Goal: Obtain resource: Download file/media

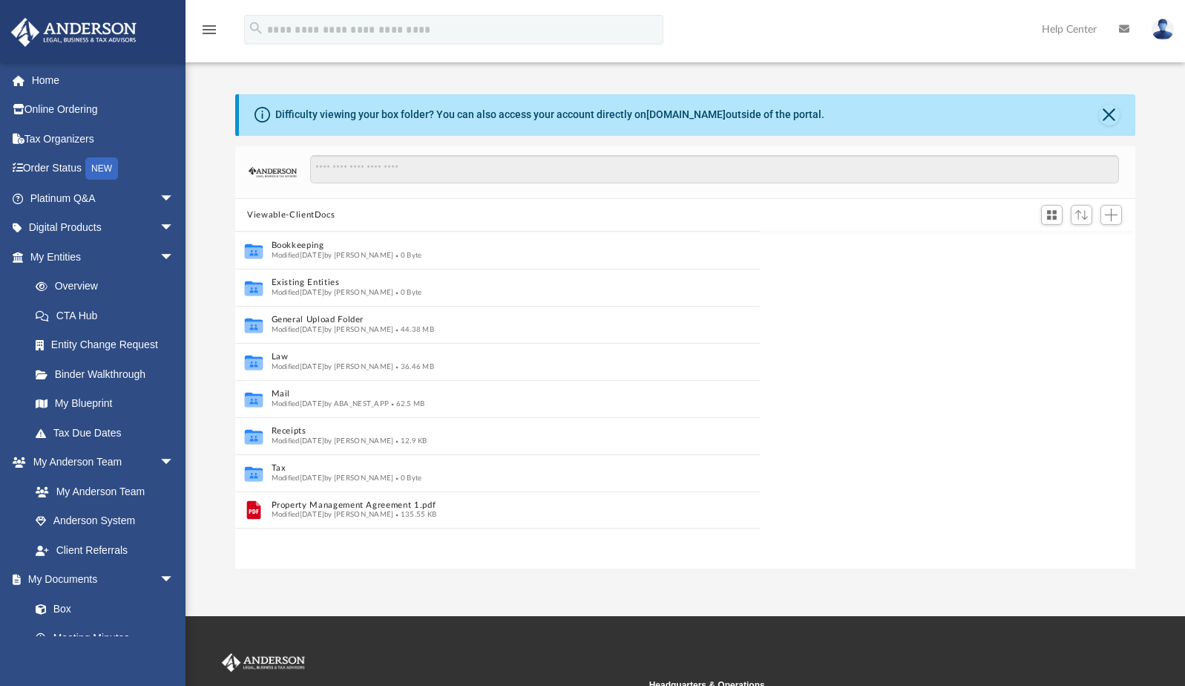
scroll to position [12, 11]
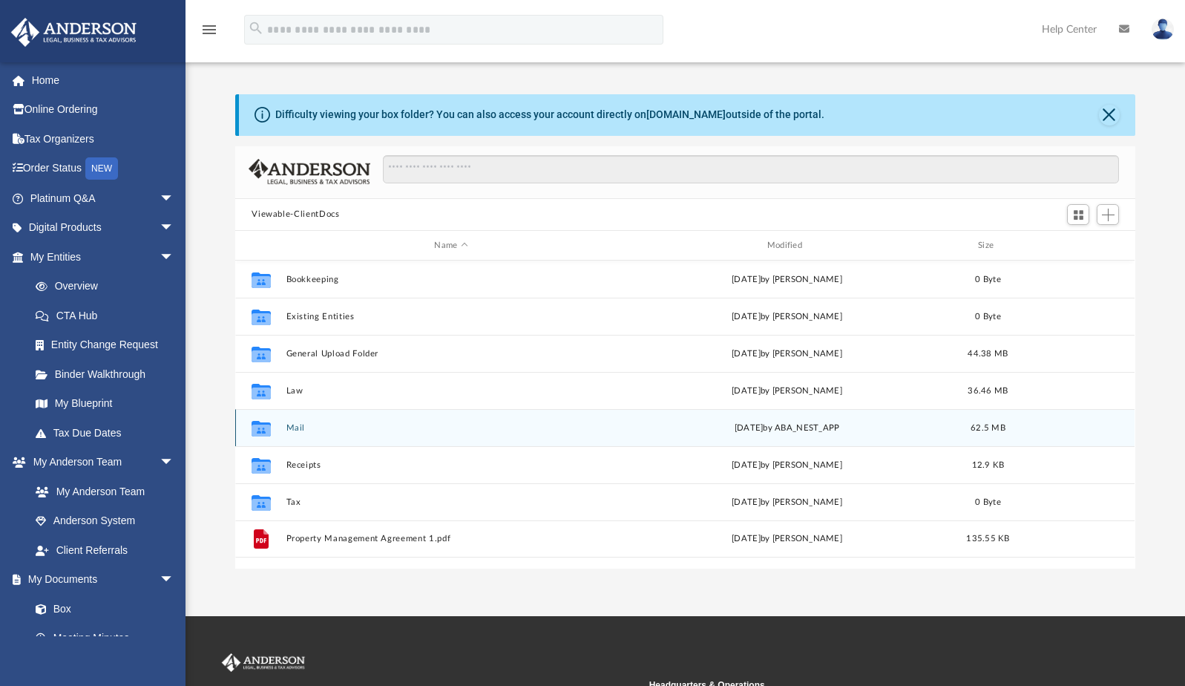
click at [756, 431] on div "today by ABA_NEST_APP" at bounding box center [788, 428] width 330 height 13
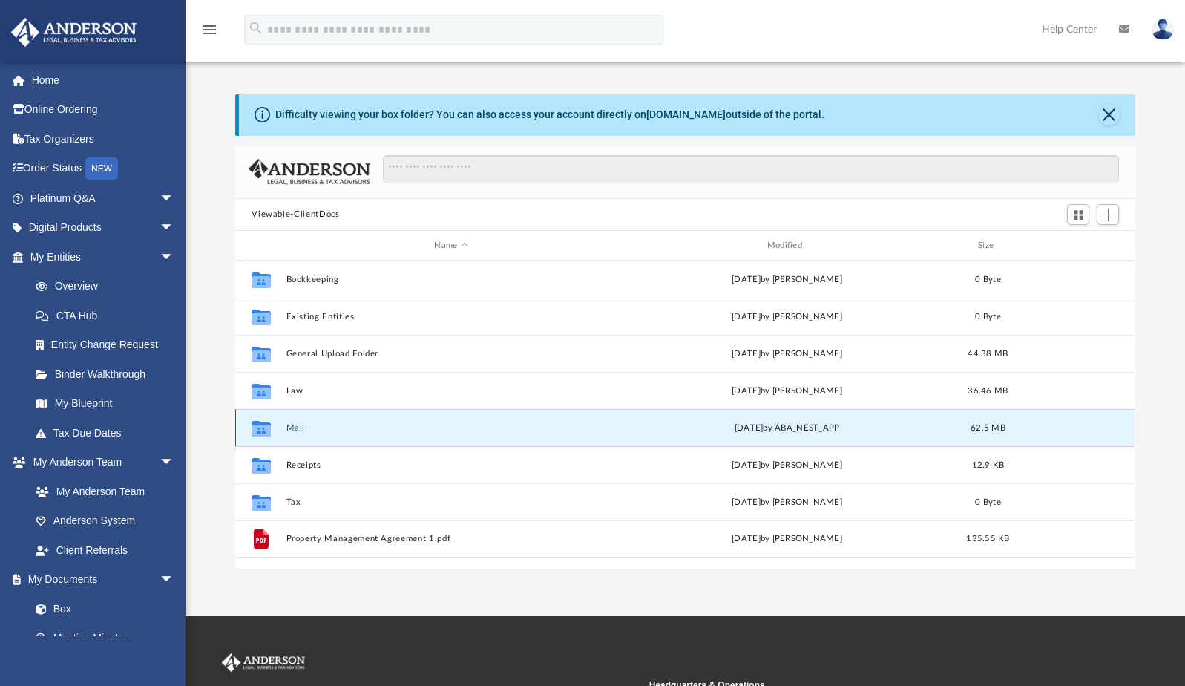
click at [272, 431] on icon "Collaborated Folder" at bounding box center [261, 428] width 24 height 24
click at [264, 426] on icon "grid" at bounding box center [261, 431] width 19 height 12
drag, startPoint x: 264, startPoint y: 426, endPoint x: 343, endPoint y: 428, distance: 79.5
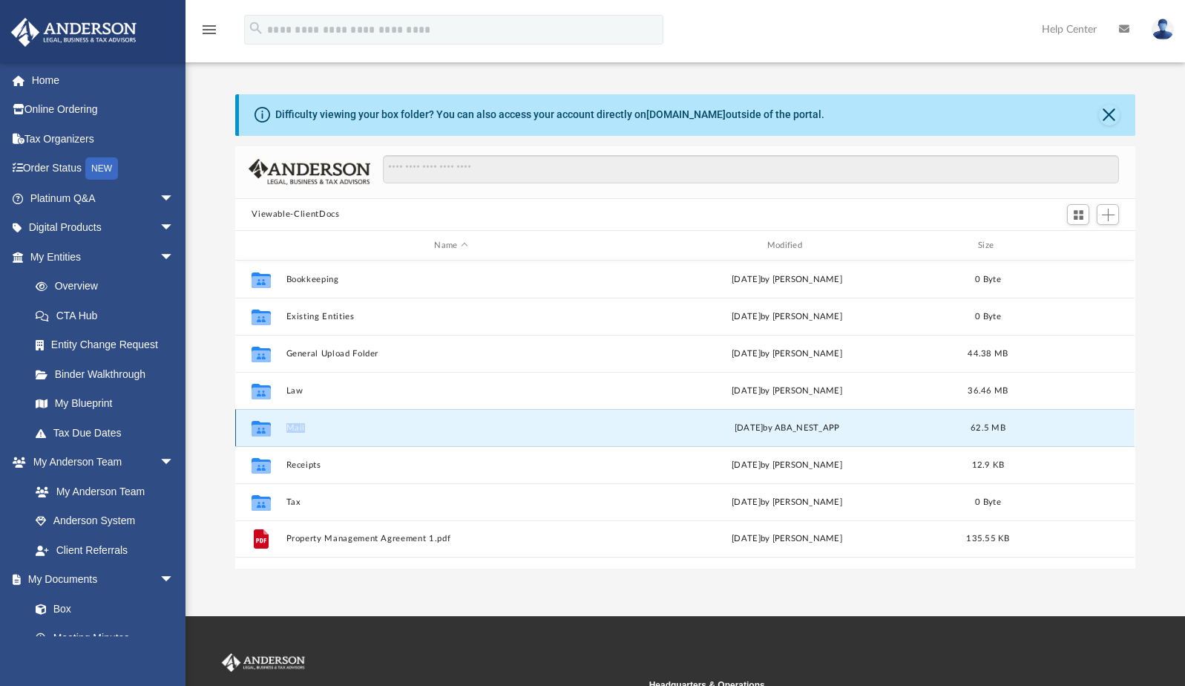
click at [343, 428] on button "Mail" at bounding box center [452, 428] width 330 height 10
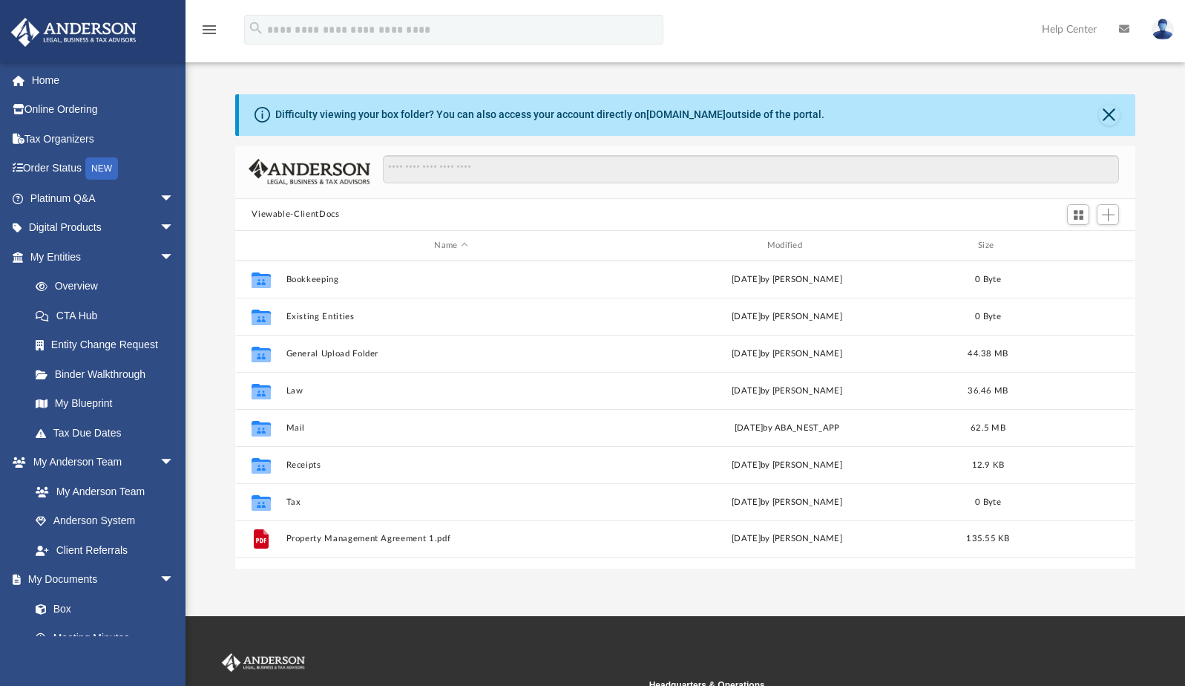
scroll to position [326, 889]
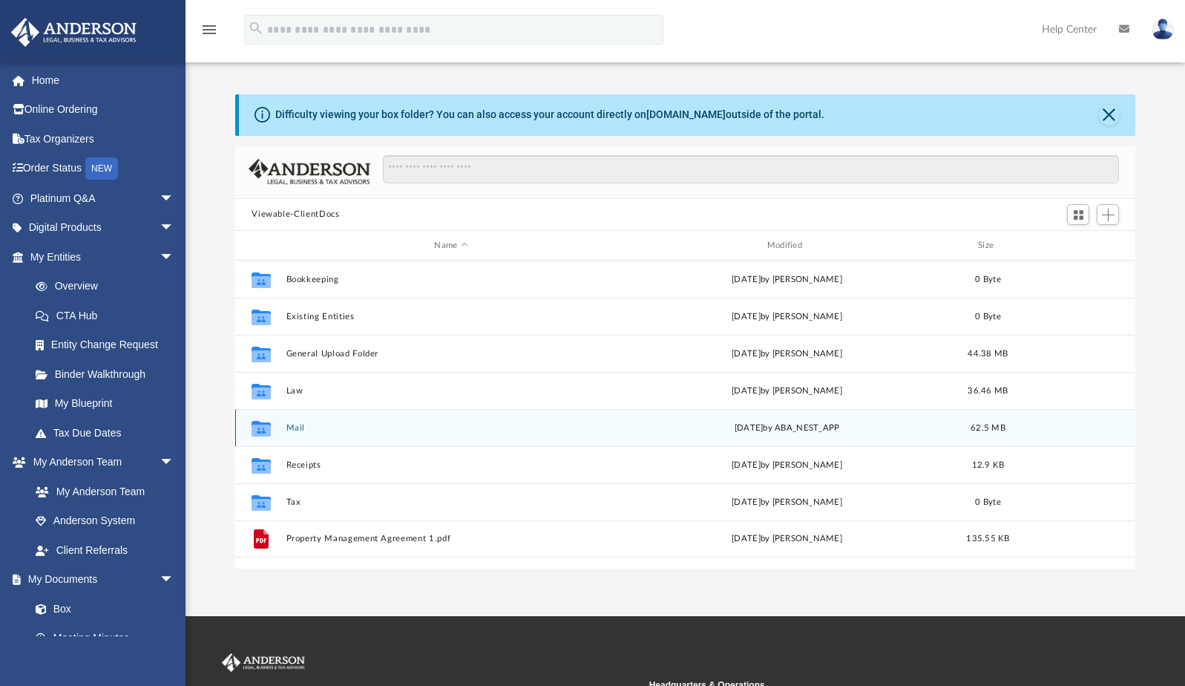
click at [344, 429] on button "Mail" at bounding box center [452, 428] width 330 height 10
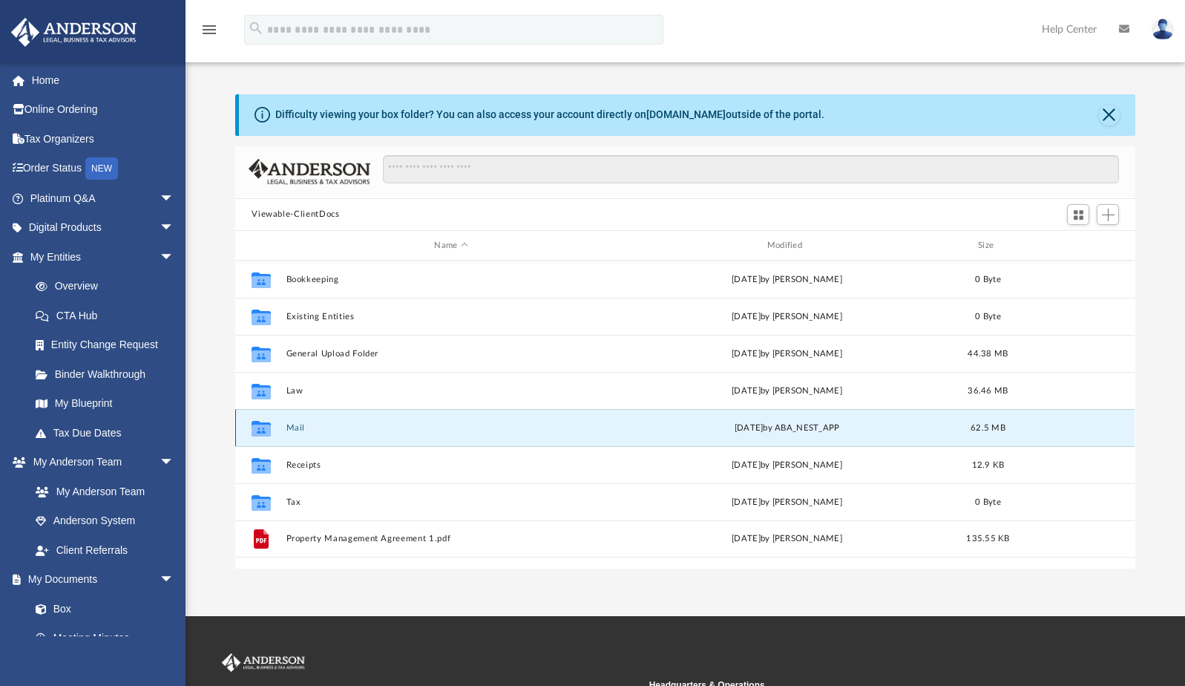
click at [344, 429] on button "Mail" at bounding box center [452, 428] width 330 height 10
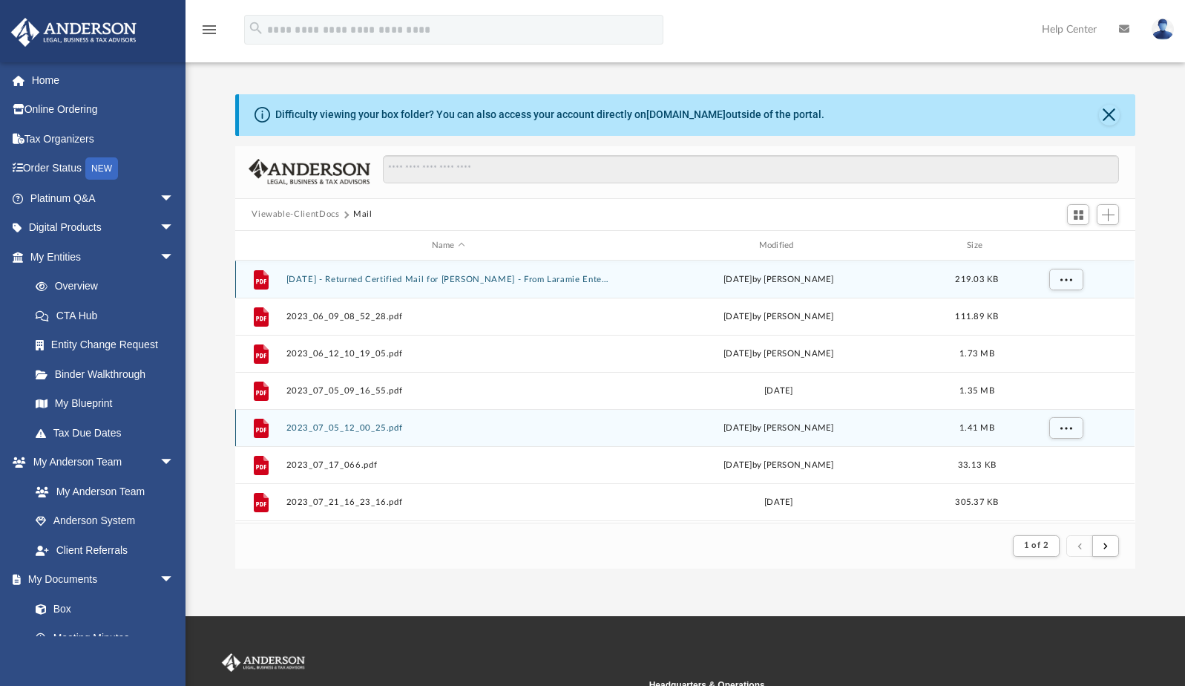
scroll to position [12, 11]
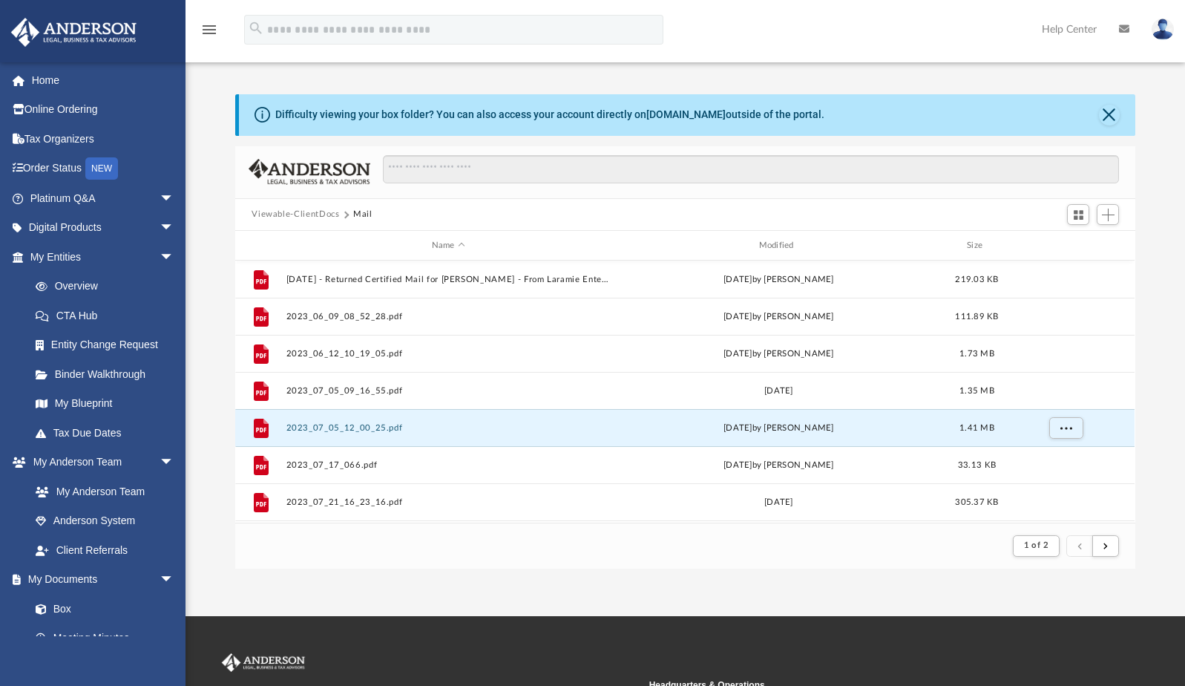
drag, startPoint x: 302, startPoint y: 430, endPoint x: 543, endPoint y: 592, distance: 290.5
click at [543, 592] on div "App [EMAIL_ADDRESS][DOMAIN_NAME] Sign Out [EMAIL_ADDRESS][DOMAIN_NAME] Home Onl…" at bounding box center [592, 308] width 1185 height 616
click at [1105, 544] on span "submit" at bounding box center [1106, 545] width 4 height 8
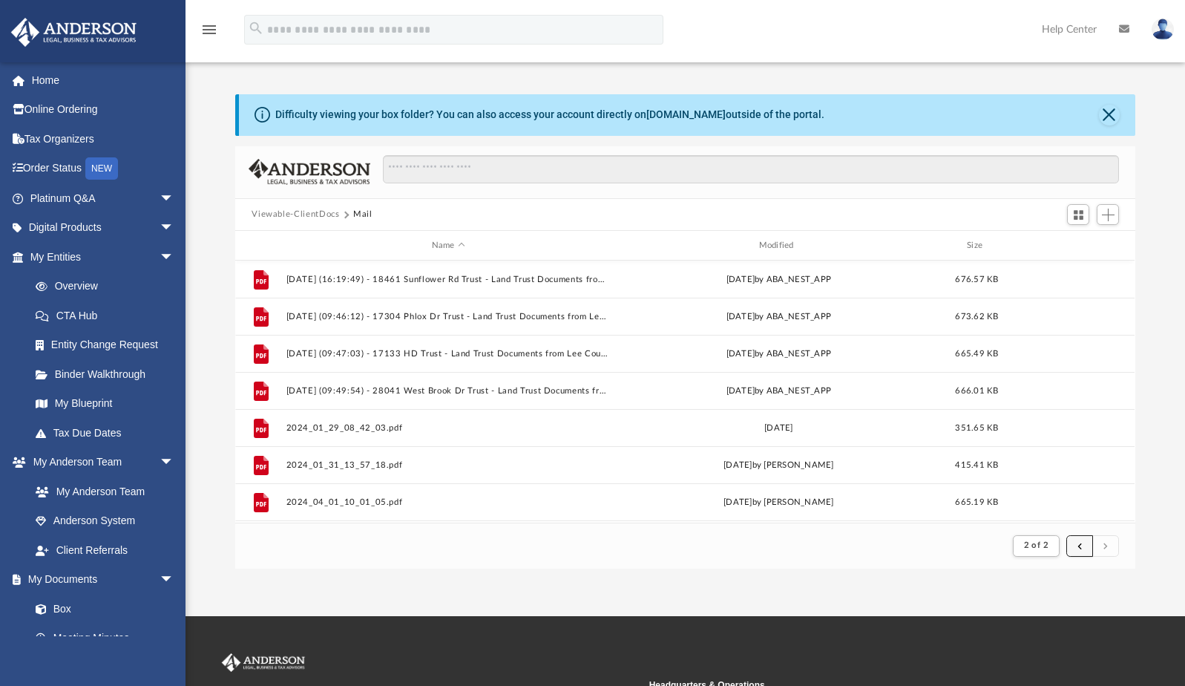
click at [1085, 546] on button "submit" at bounding box center [1080, 546] width 27 height 22
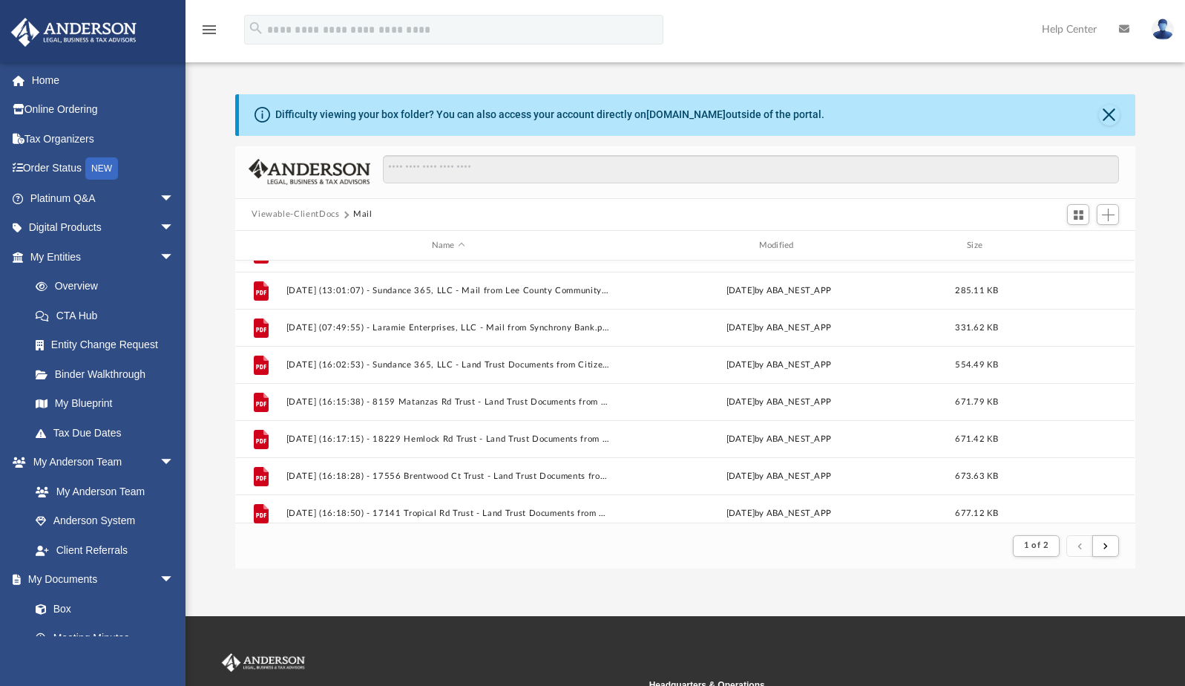
scroll to position [1593, 0]
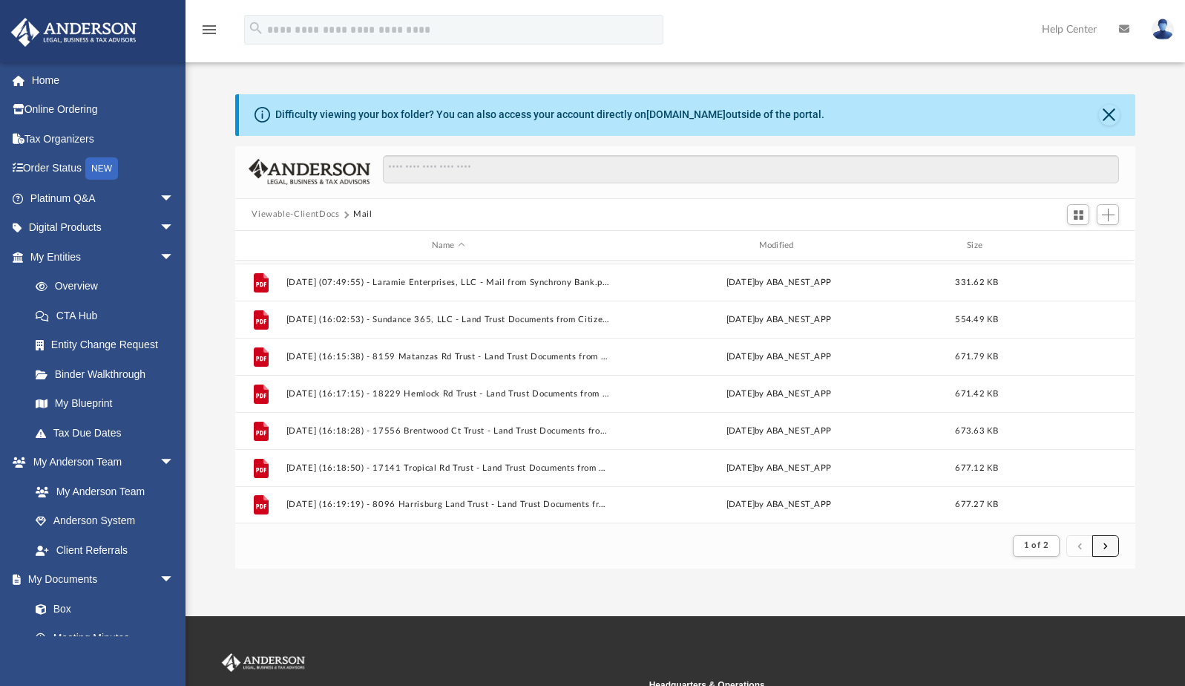
click at [1106, 548] on span "submit" at bounding box center [1106, 545] width 4 height 8
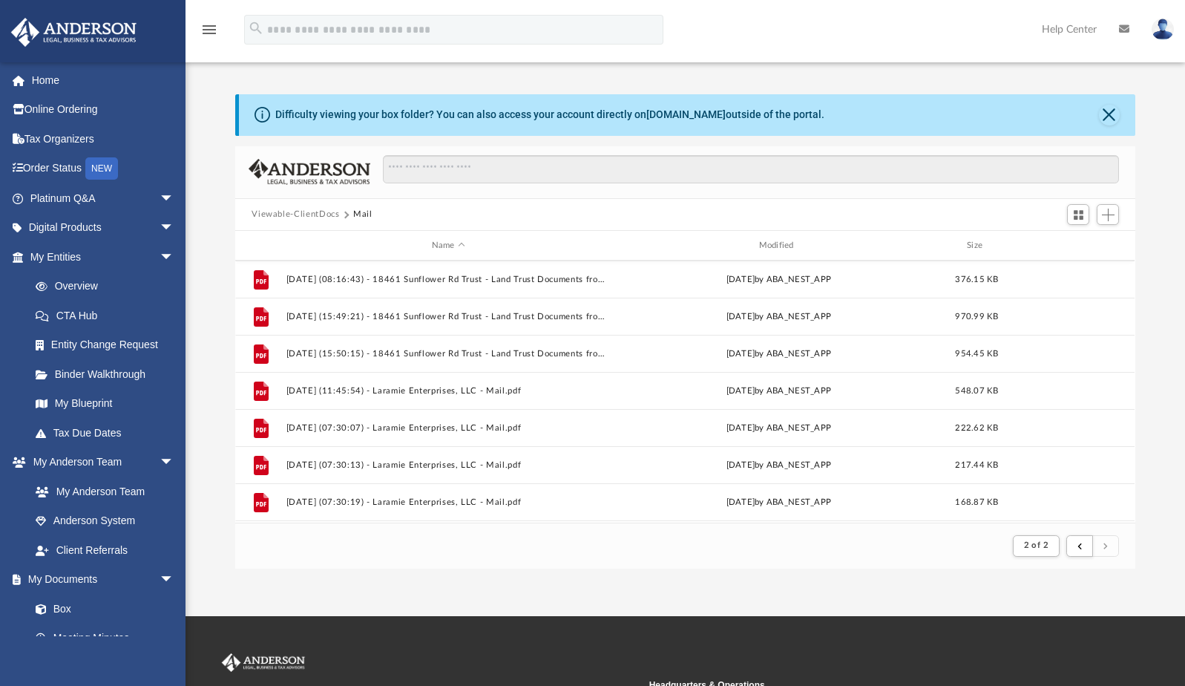
scroll to position [999, 0]
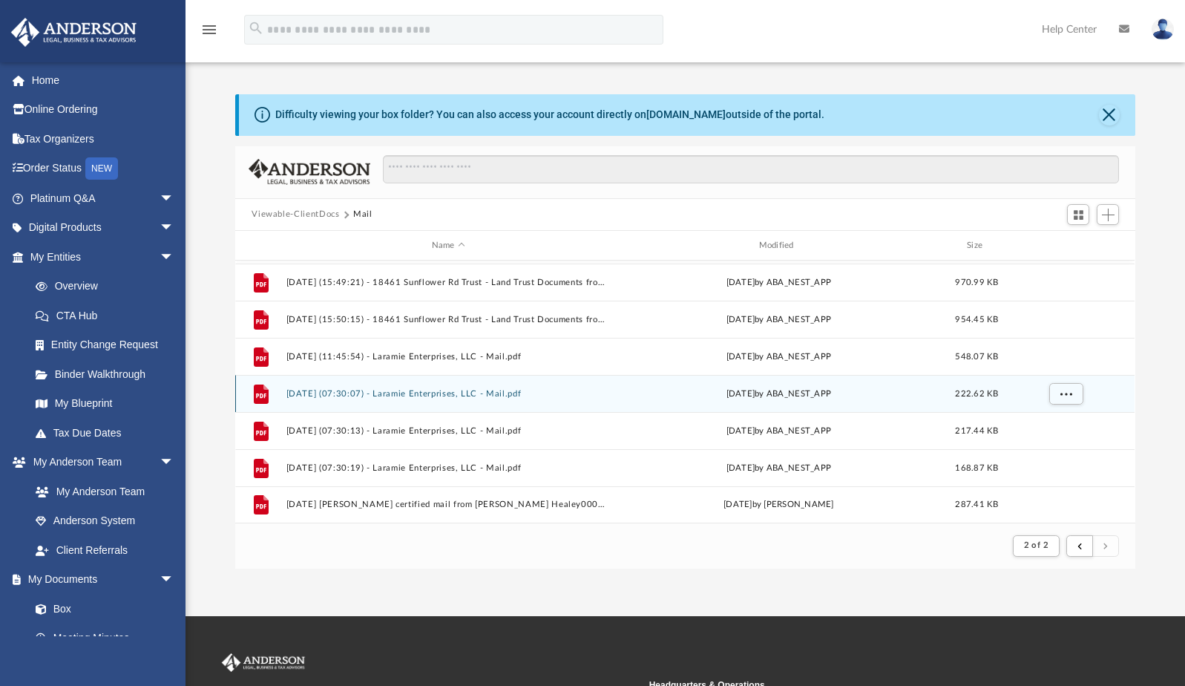
click at [809, 410] on div "File 2025.08.25 (07:30:07) - Laramie Enterprises, LLC - Mail.pdf today by ABA_N…" at bounding box center [685, 393] width 900 height 37
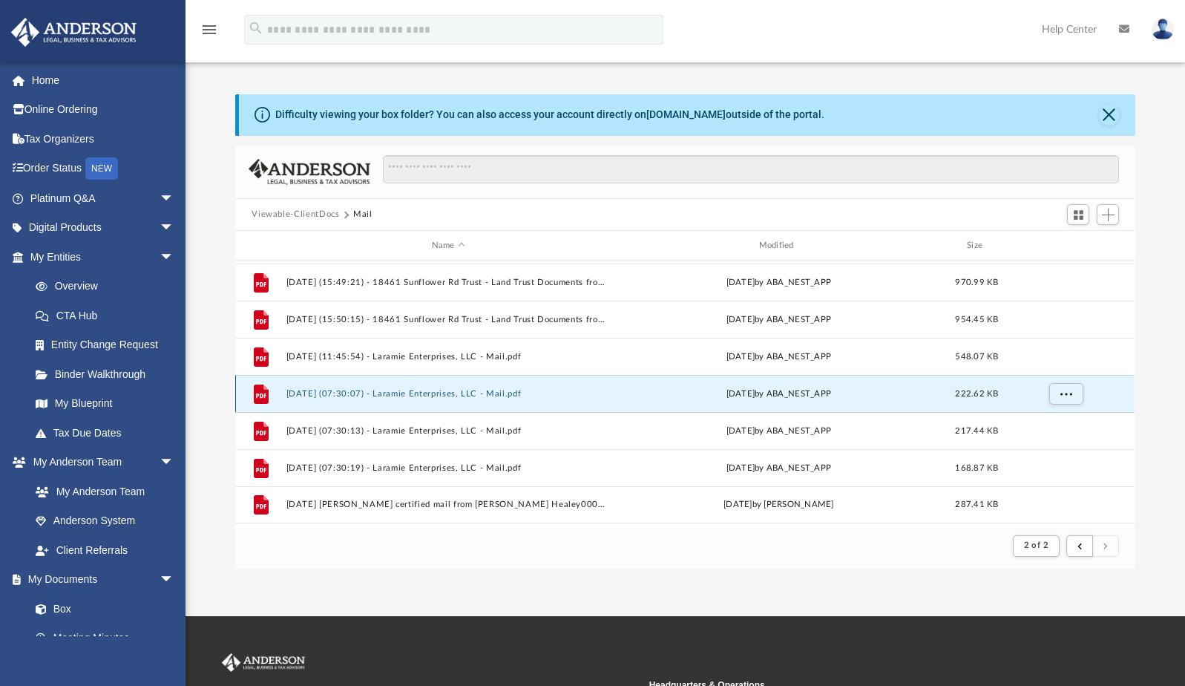
click at [809, 410] on div "File 2025.08.25 (07:30:07) - Laramie Enterprises, LLC - Mail.pdf today by ABA_N…" at bounding box center [685, 393] width 900 height 37
click at [432, 392] on button "2025.08.25 (07:30:07) - Laramie Enterprises, LLC - Mail.pdf" at bounding box center [449, 394] width 324 height 10
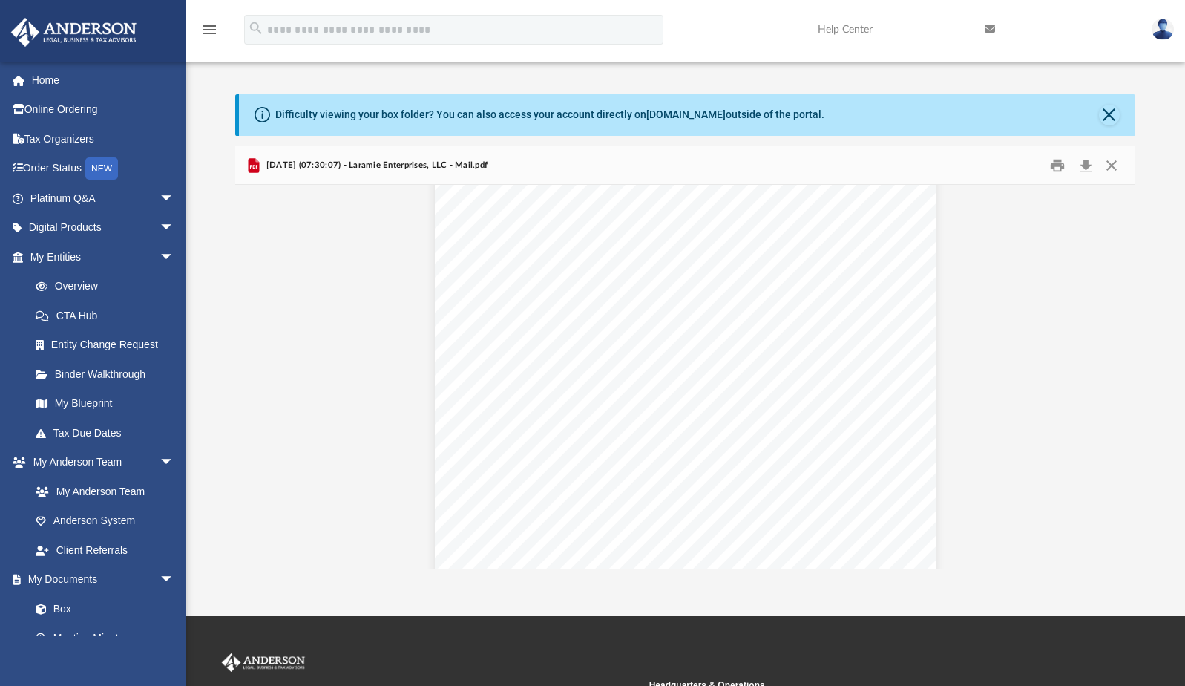
scroll to position [0, 0]
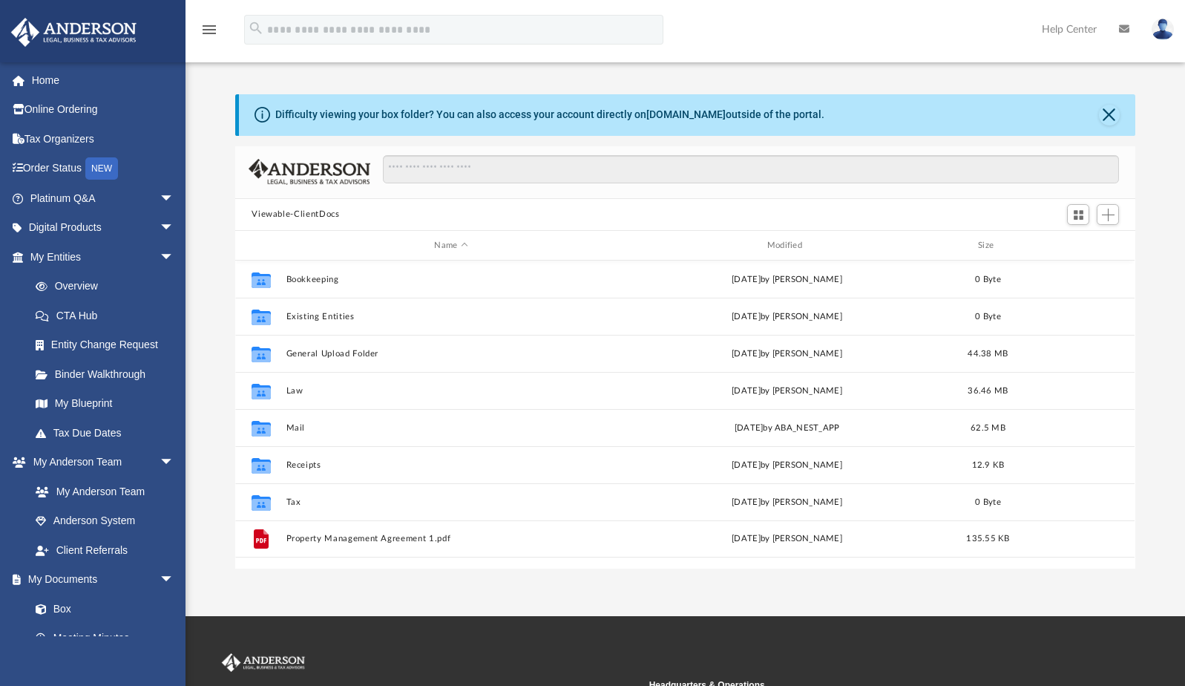
scroll to position [326, 889]
